Goal: Transaction & Acquisition: Download file/media

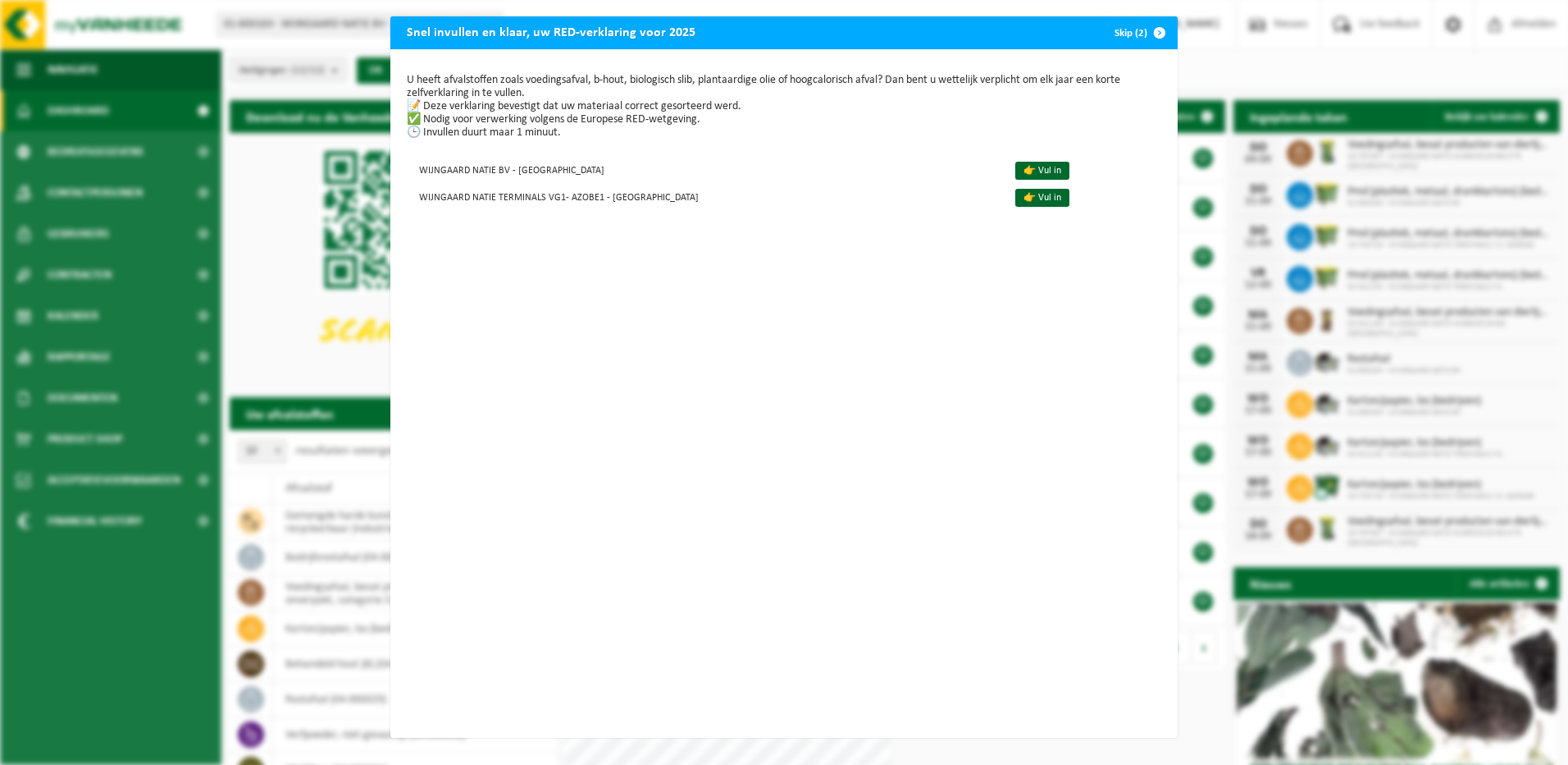
click at [1128, 34] on button "Skip (2)" at bounding box center [1138, 33] width 75 height 33
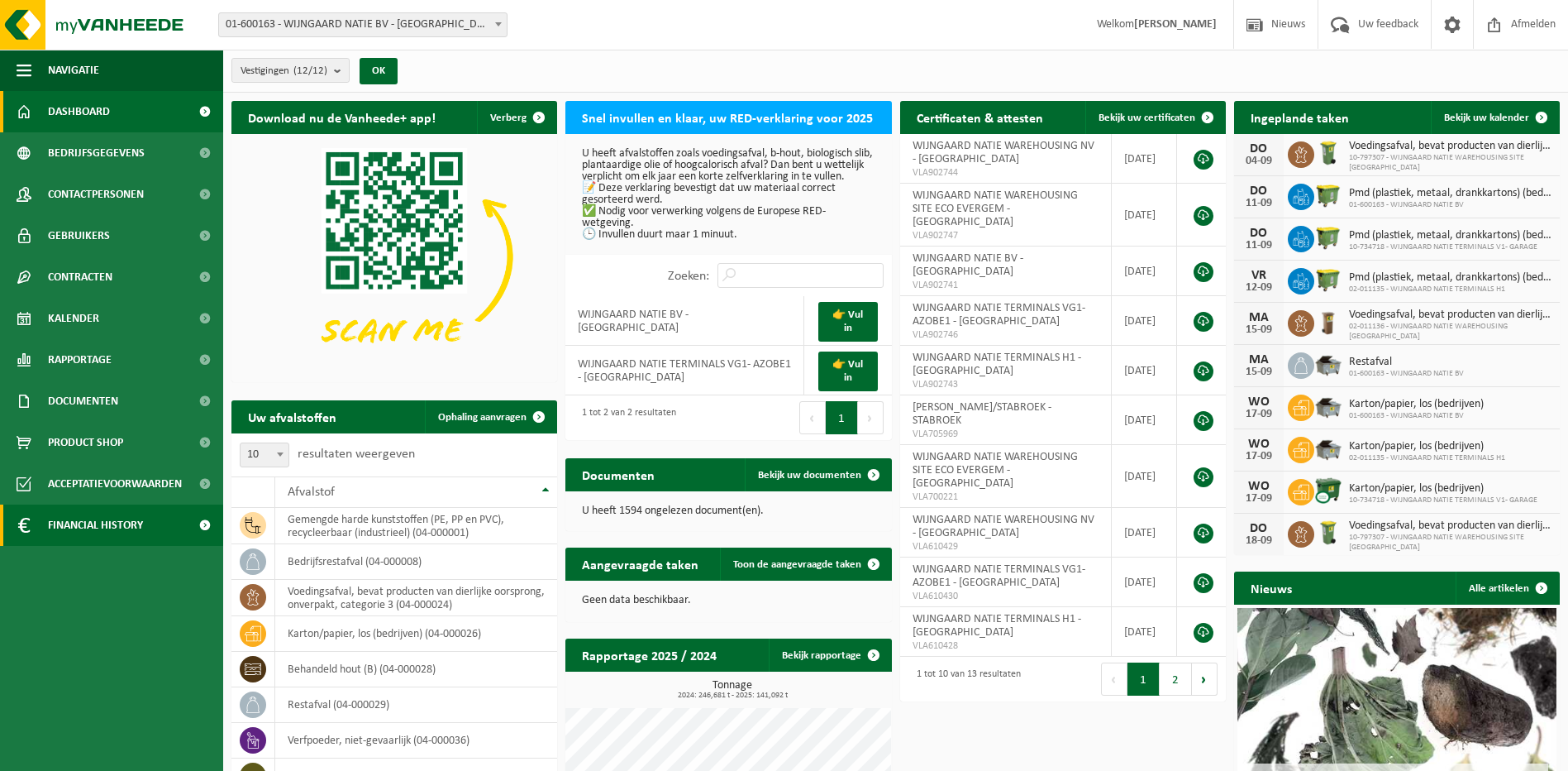
click at [113, 523] on span "Financial History" at bounding box center [95, 525] width 95 height 42
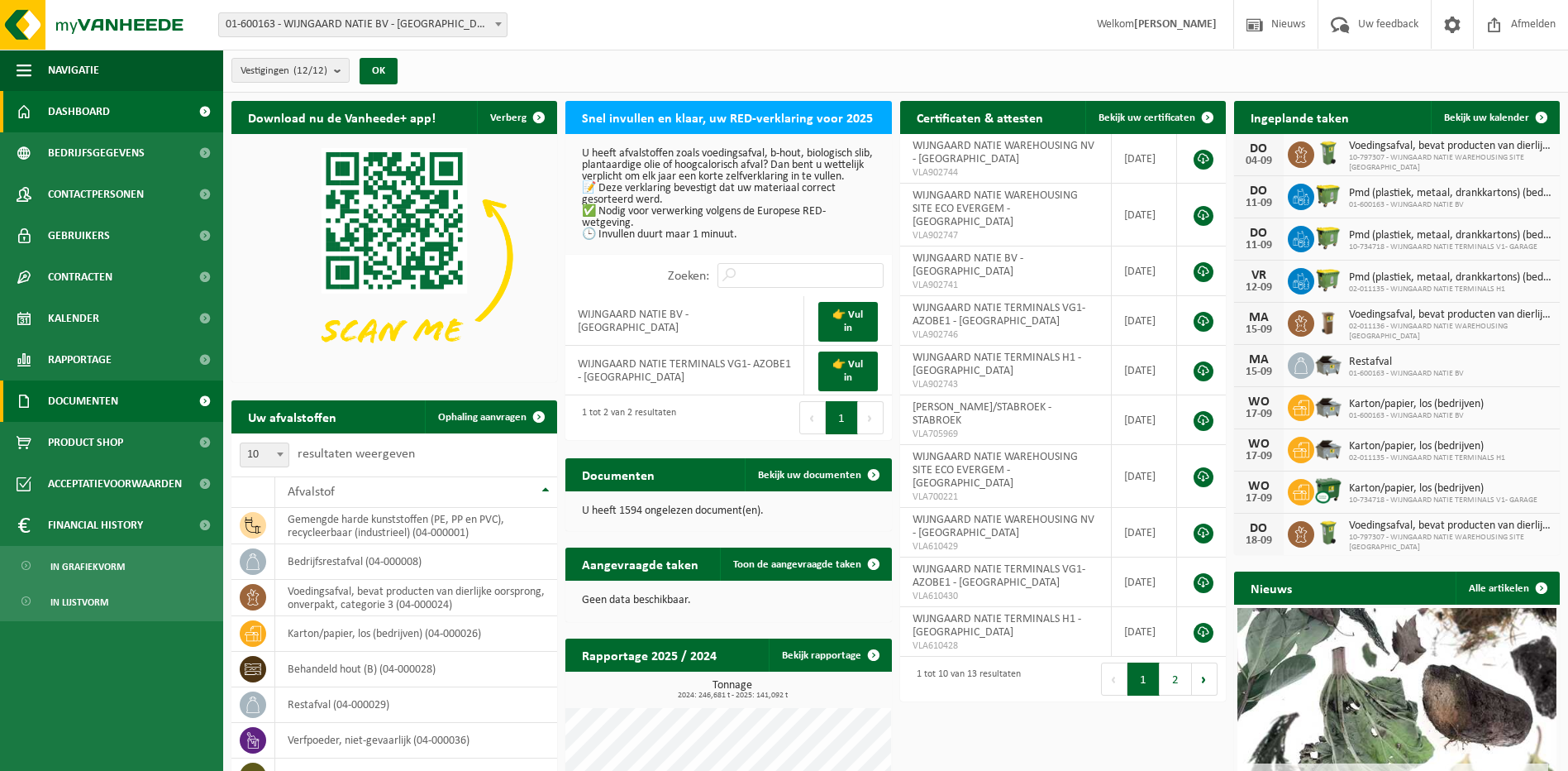
click at [104, 404] on span "Documenten" at bounding box center [82, 401] width 70 height 42
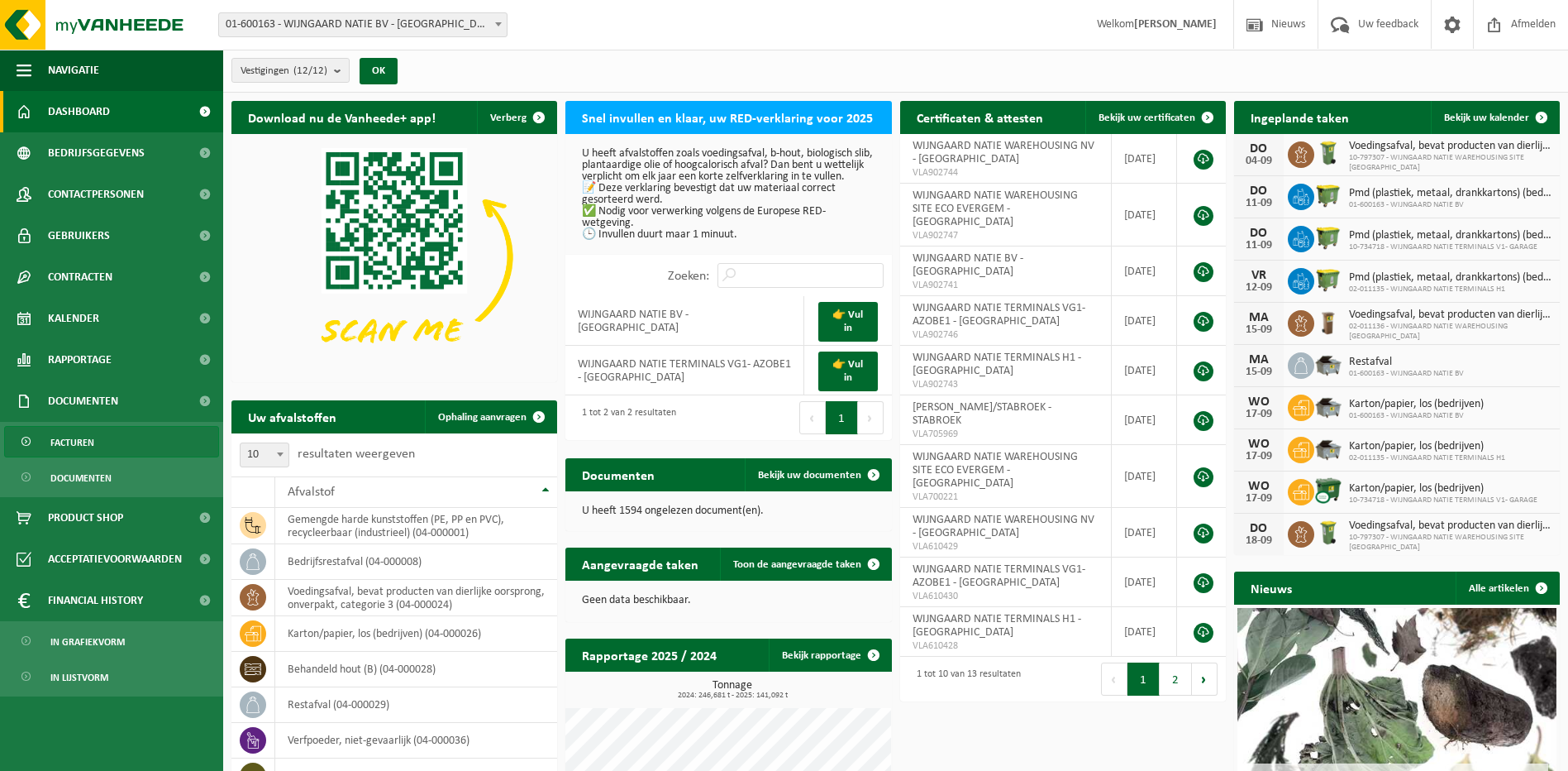
click at [82, 441] on span "Facturen" at bounding box center [72, 441] width 43 height 31
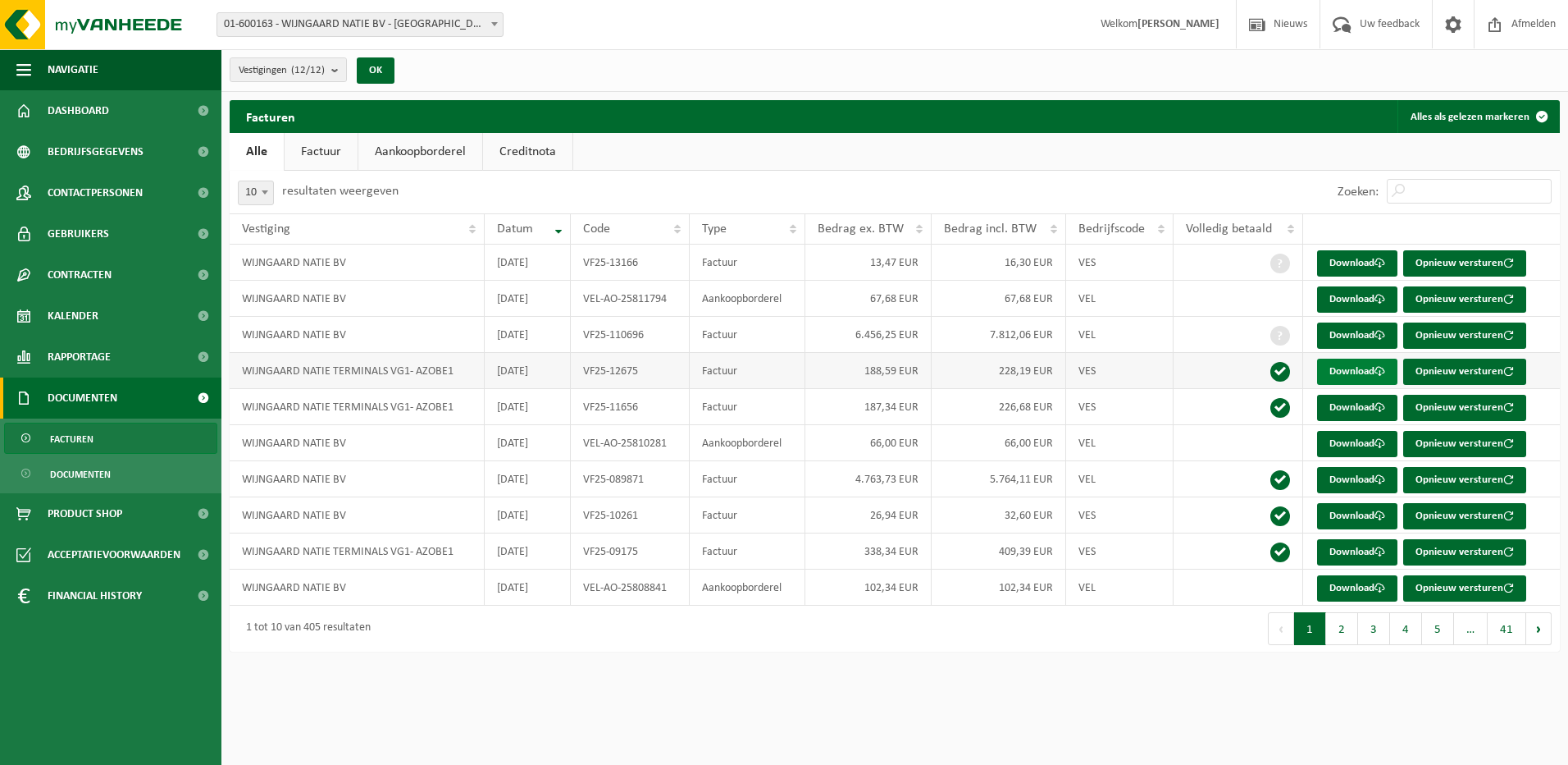
click at [1352, 372] on link "Download" at bounding box center [1356, 372] width 80 height 26
click at [474, 226] on th "Vestiging" at bounding box center [357, 229] width 255 height 31
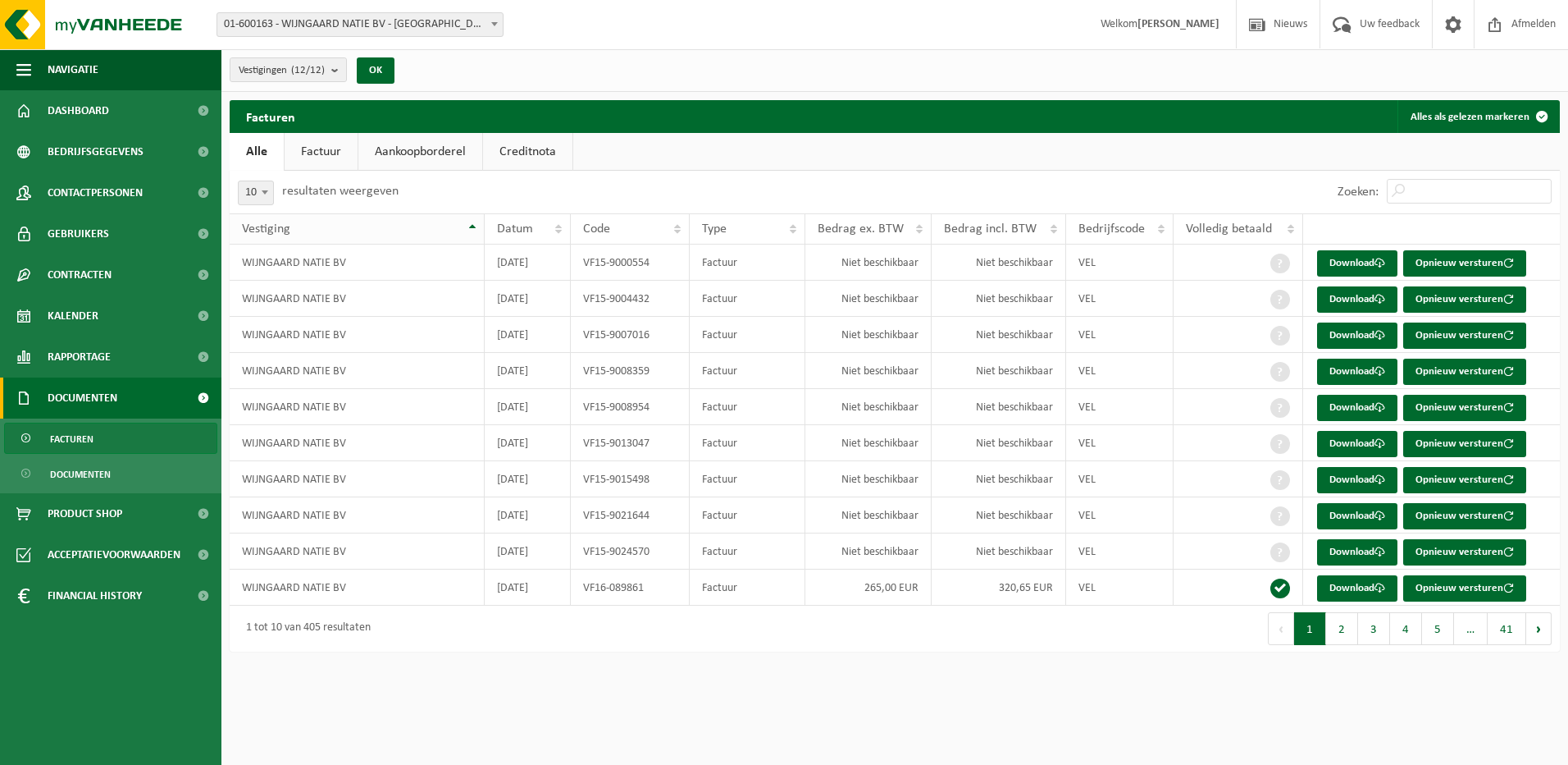
click at [468, 226] on th "Vestiging" at bounding box center [357, 229] width 255 height 31
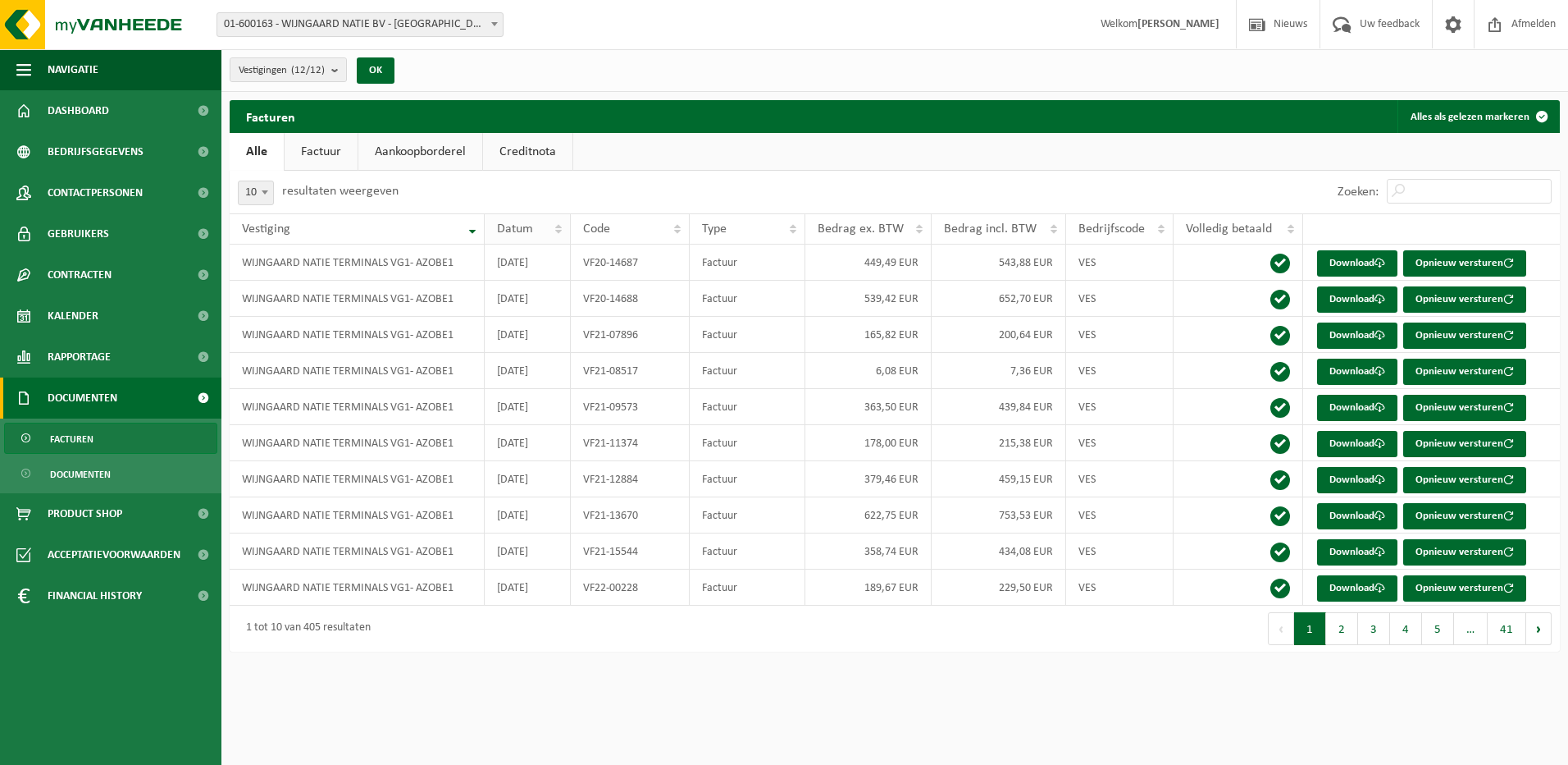
click at [516, 233] on span "Datum" at bounding box center [514, 229] width 36 height 13
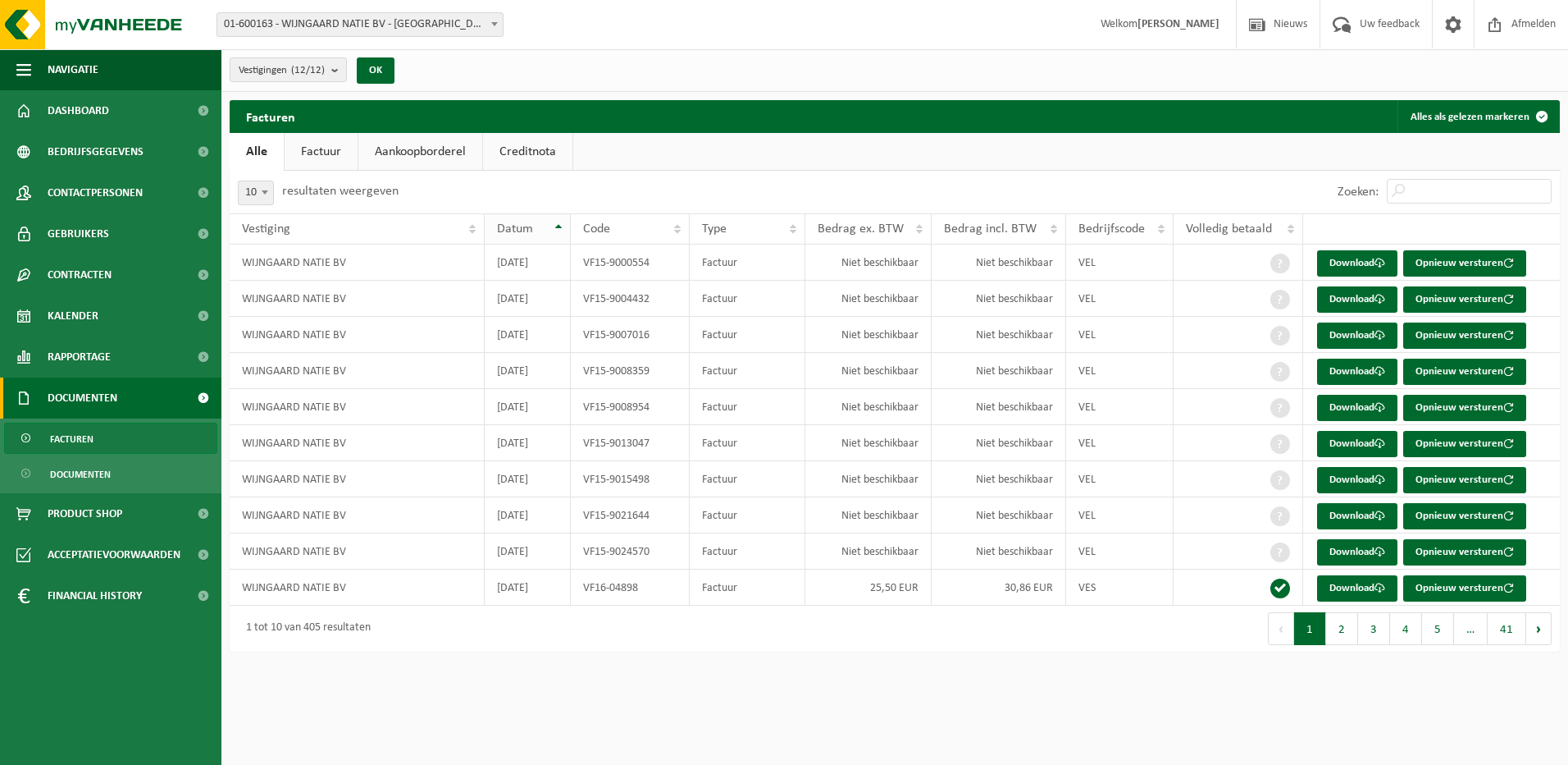
click at [527, 233] on span "Datum" at bounding box center [514, 229] width 36 height 13
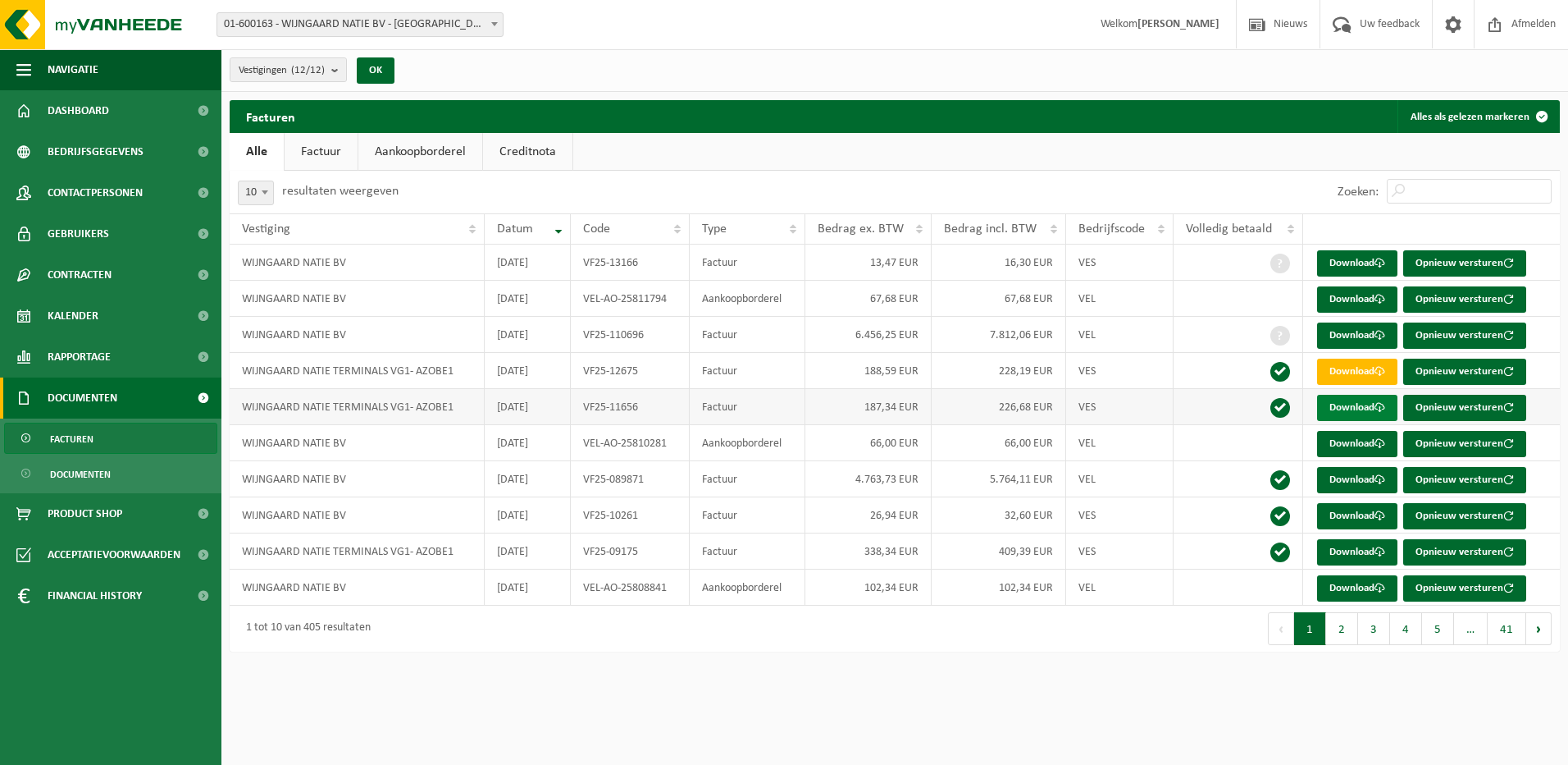
click at [1334, 409] on link "Download" at bounding box center [1356, 408] width 80 height 26
click at [1357, 438] on link "Download" at bounding box center [1356, 444] width 80 height 26
click at [1343, 544] on link "Download" at bounding box center [1356, 552] width 80 height 26
click at [1336, 627] on button "2" at bounding box center [1342, 628] width 32 height 33
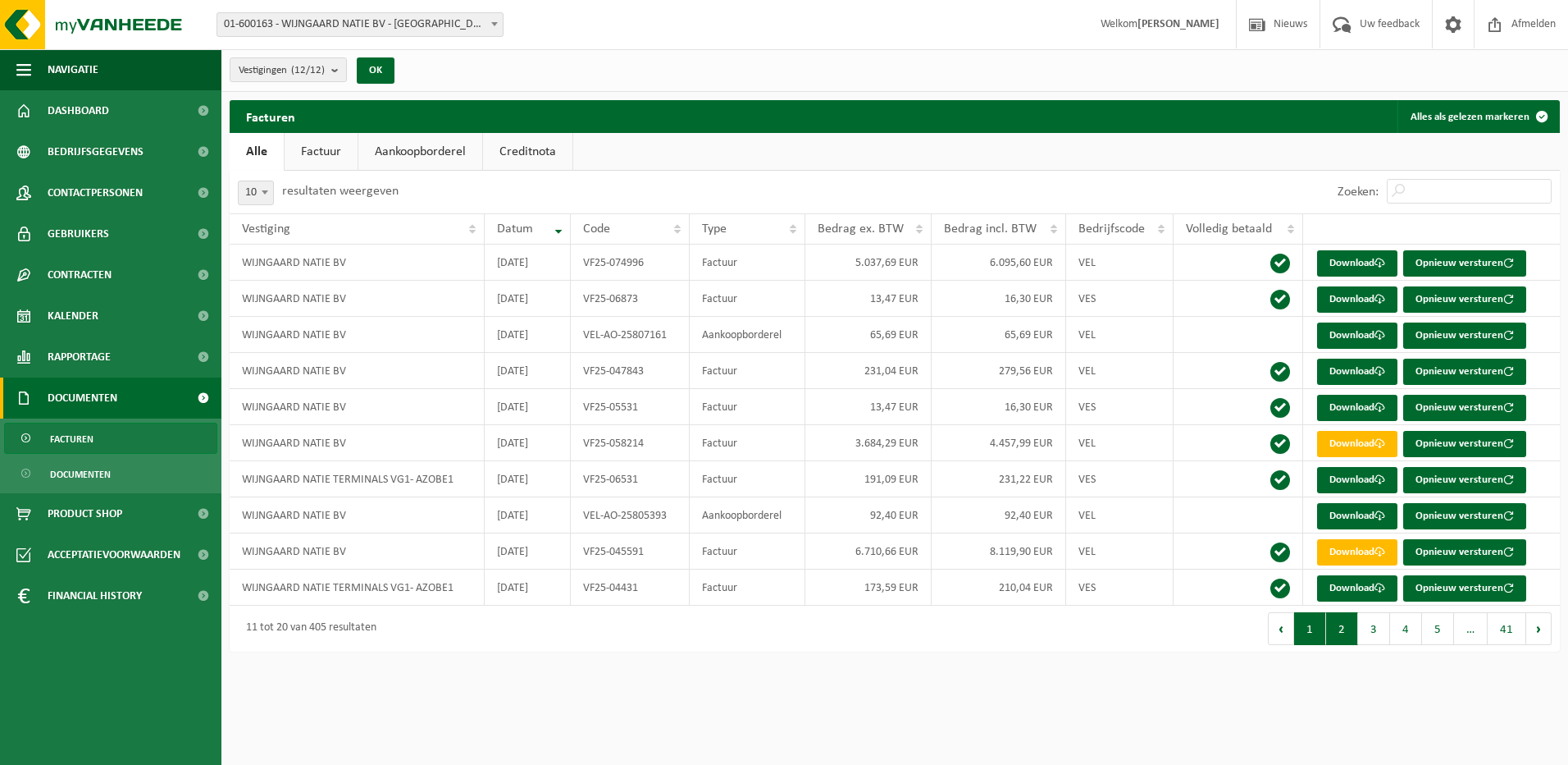
click at [1316, 628] on button "1" at bounding box center [1310, 628] width 32 height 33
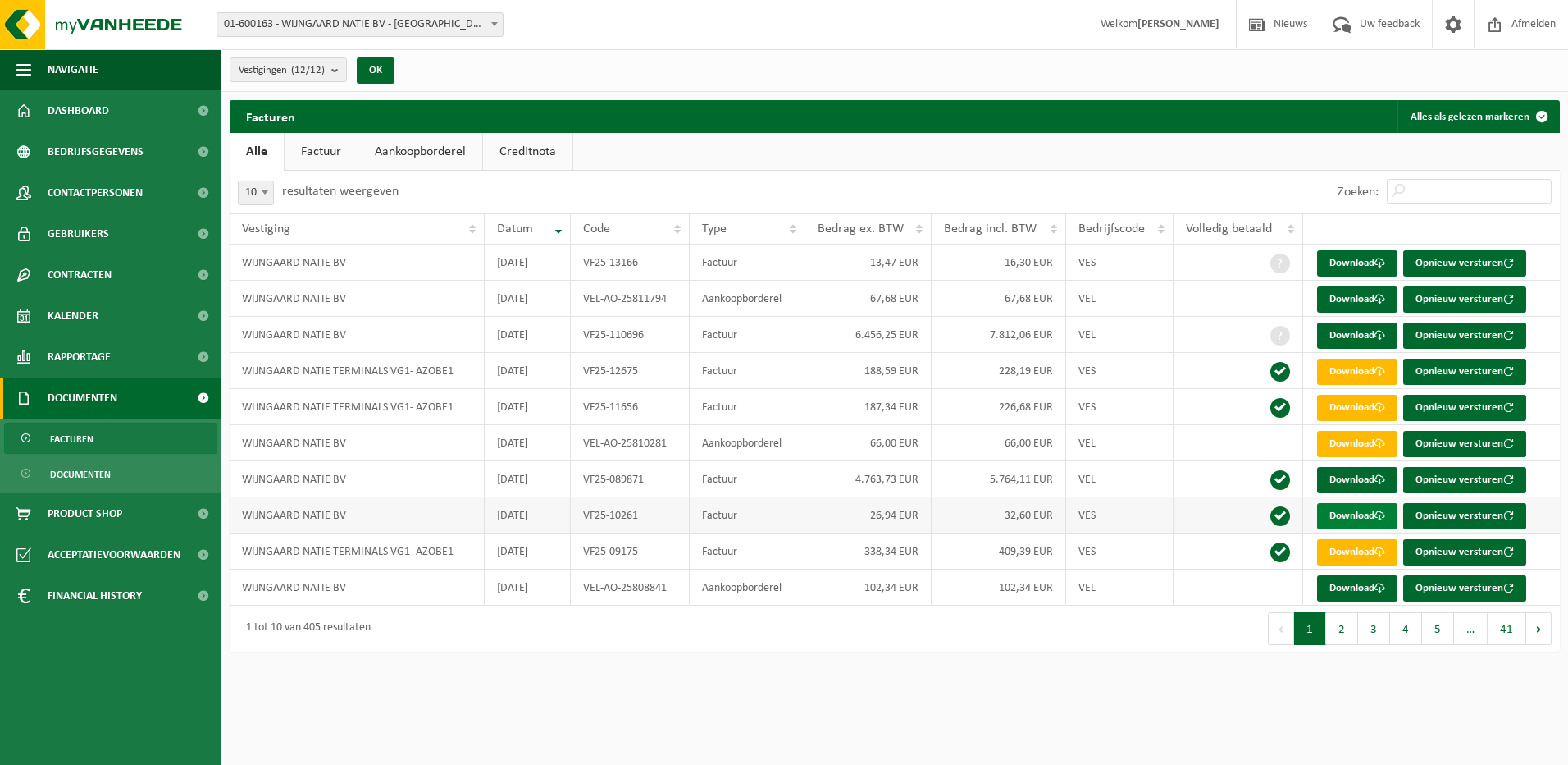
click at [1359, 514] on link "Download" at bounding box center [1356, 516] width 80 height 26
click at [1419, 190] on input "Zoeken:" at bounding box center [1470, 191] width 165 height 25
paste input "T250001796517"
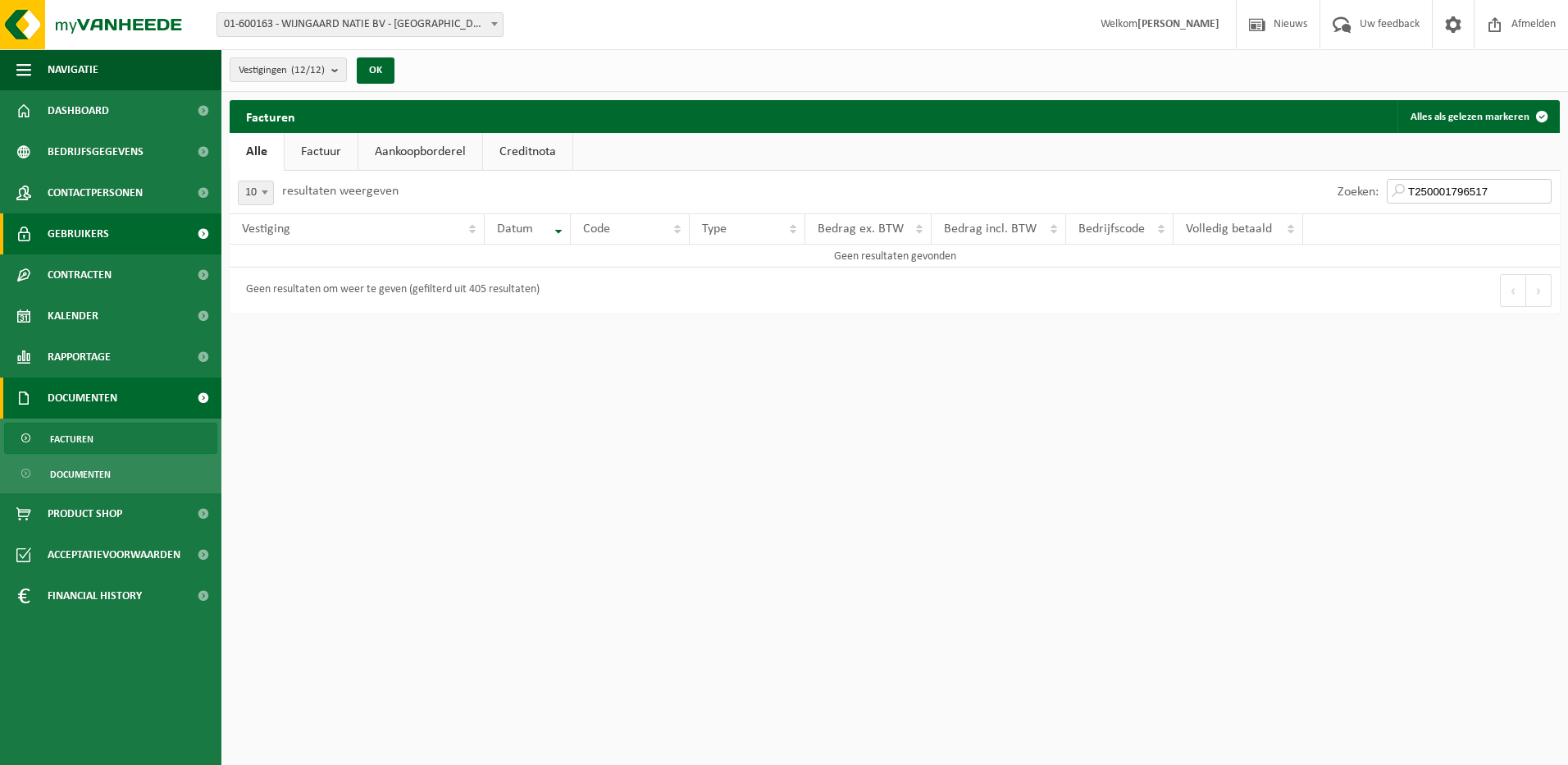
type input "T250001796517"
click at [422, 149] on link "Aankoopborderel" at bounding box center [420, 151] width 124 height 38
